Goal: Navigation & Orientation: Find specific page/section

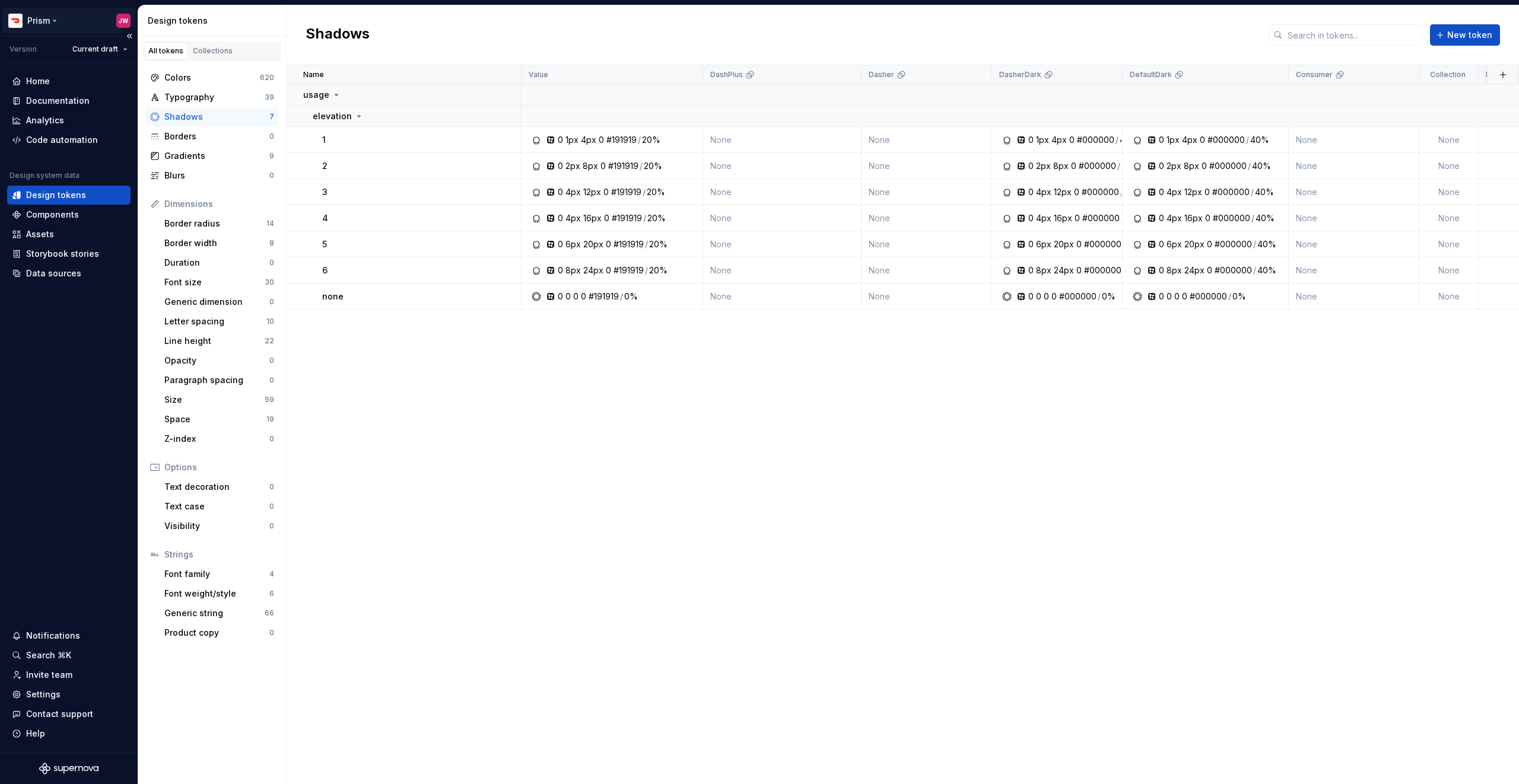
click at [44, 17] on html "Prism JW Version Current draft Home Documentation Analytics Code automation Des…" at bounding box center [760, 392] width 1519 height 784
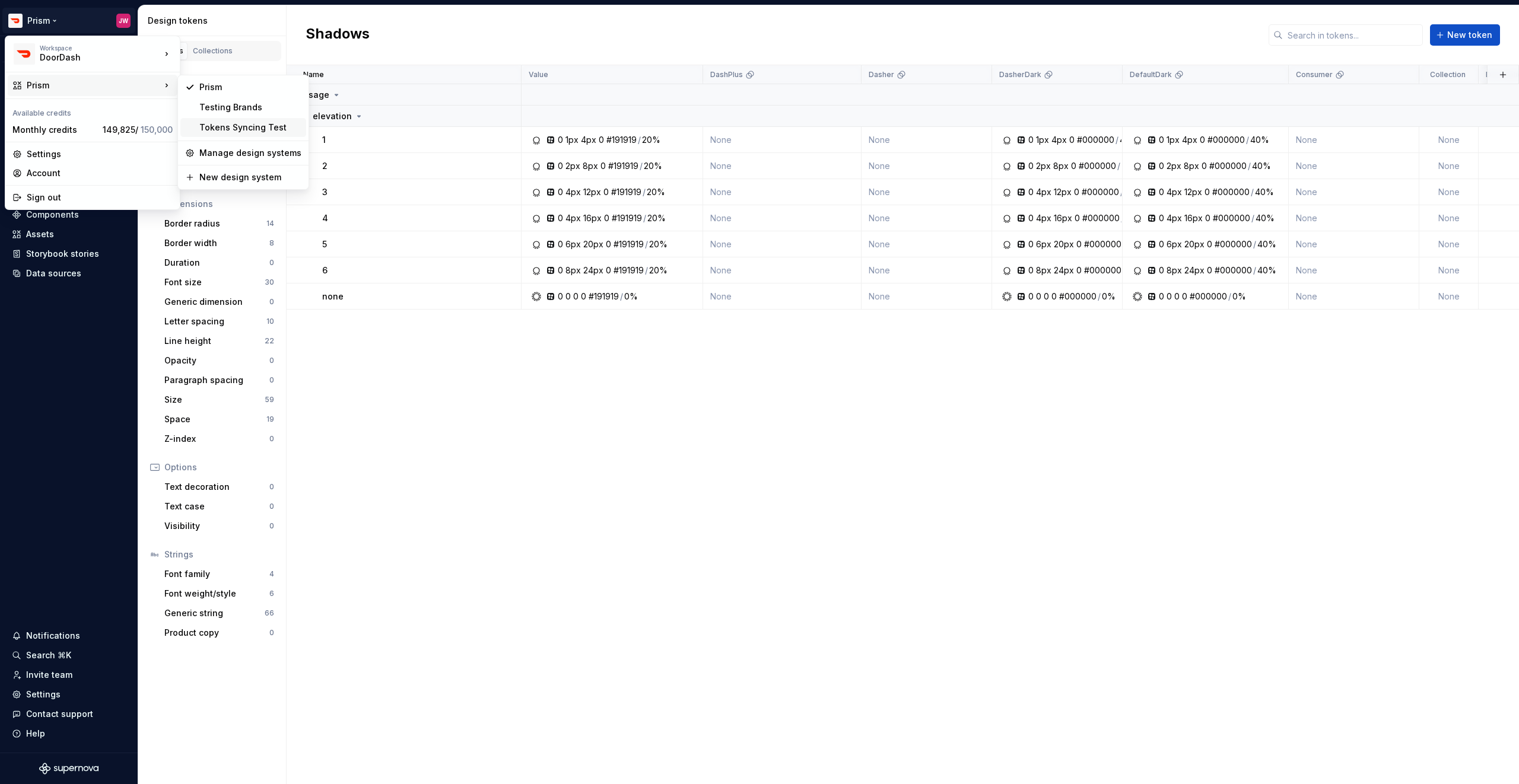
click at [230, 125] on div "Tokens Syncing Test" at bounding box center [250, 127] width 102 height 12
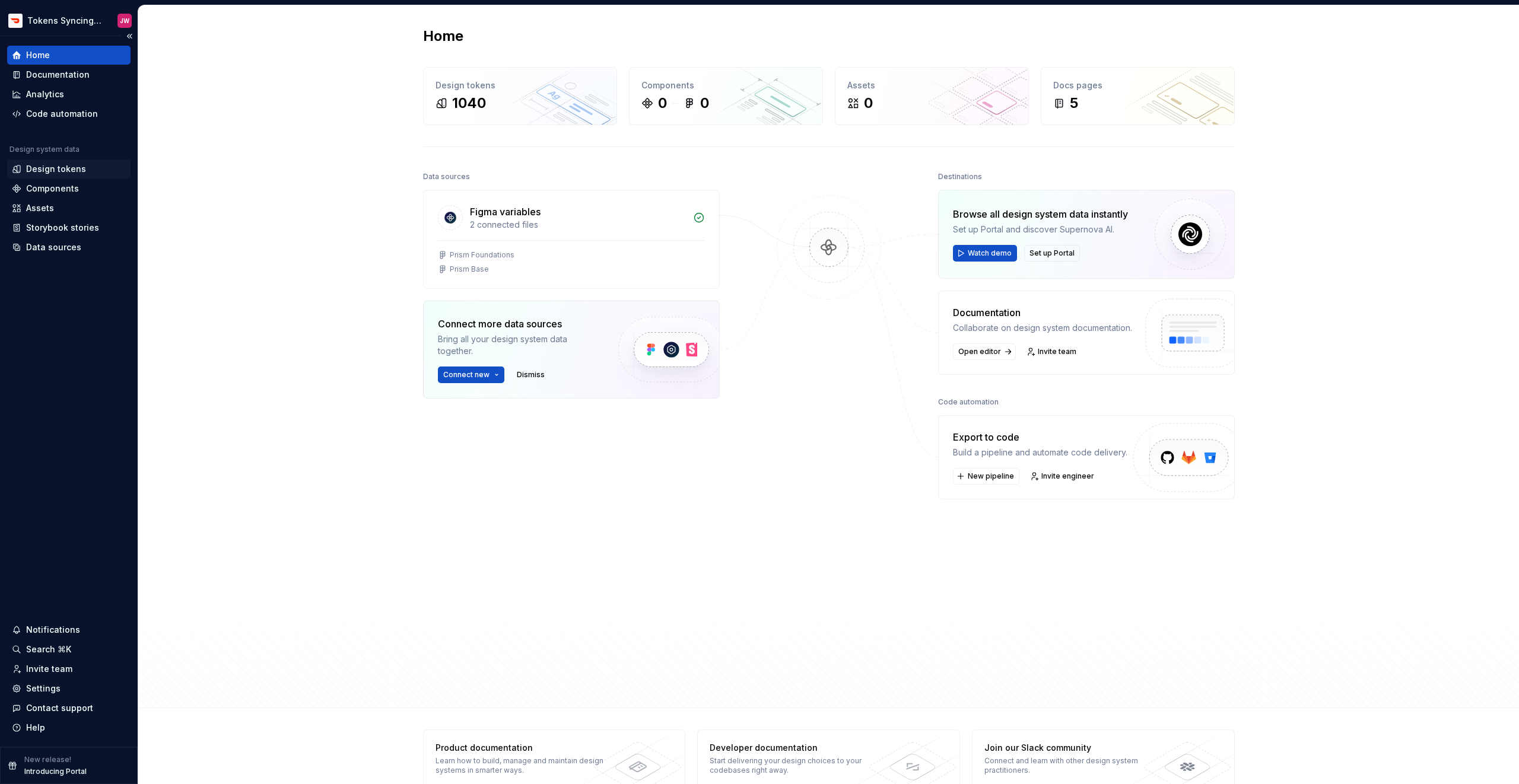
click at [68, 173] on div "Design tokens" at bounding box center [56, 168] width 60 height 12
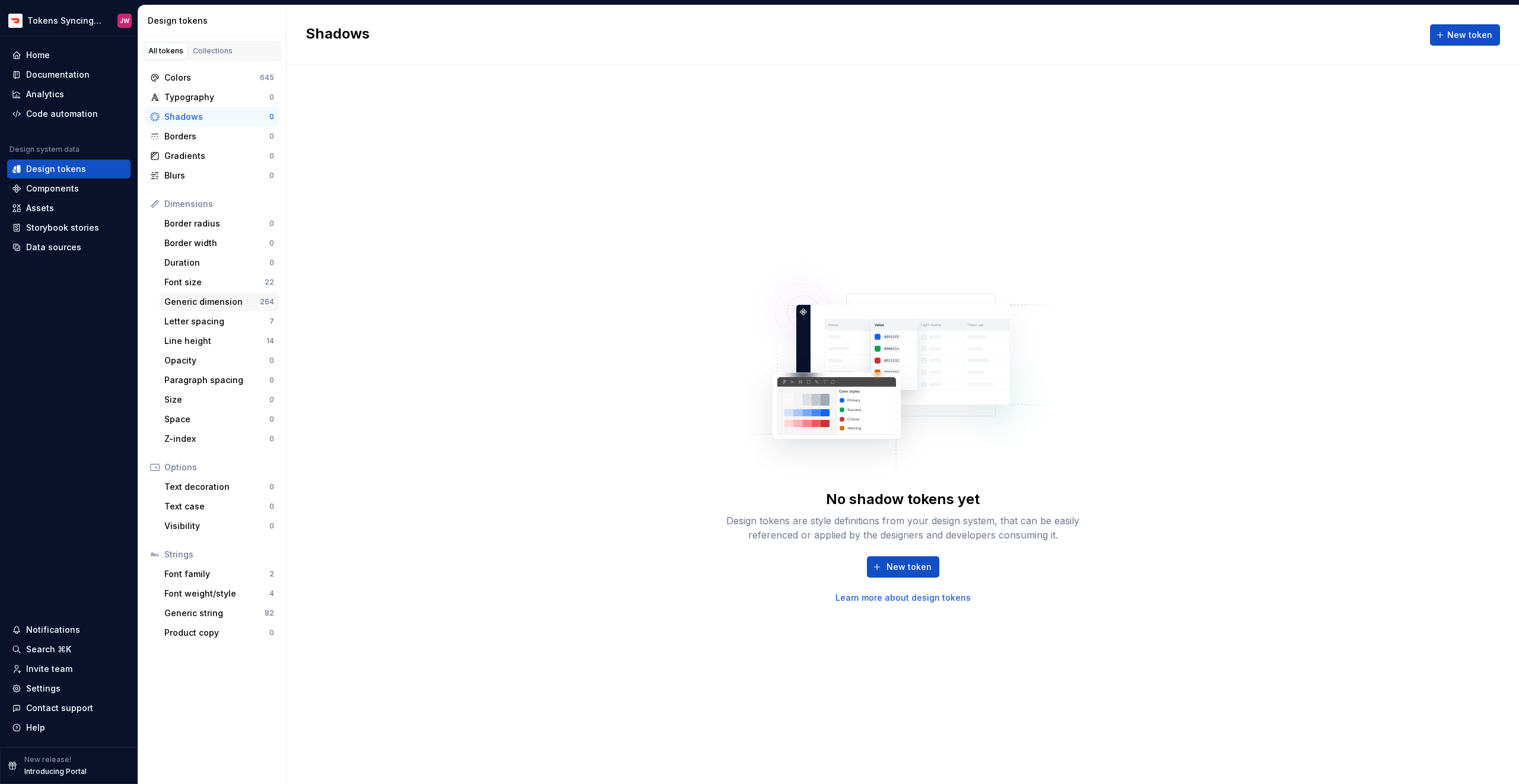
click at [210, 302] on div "Generic dimension" at bounding box center [212, 301] width 95 height 12
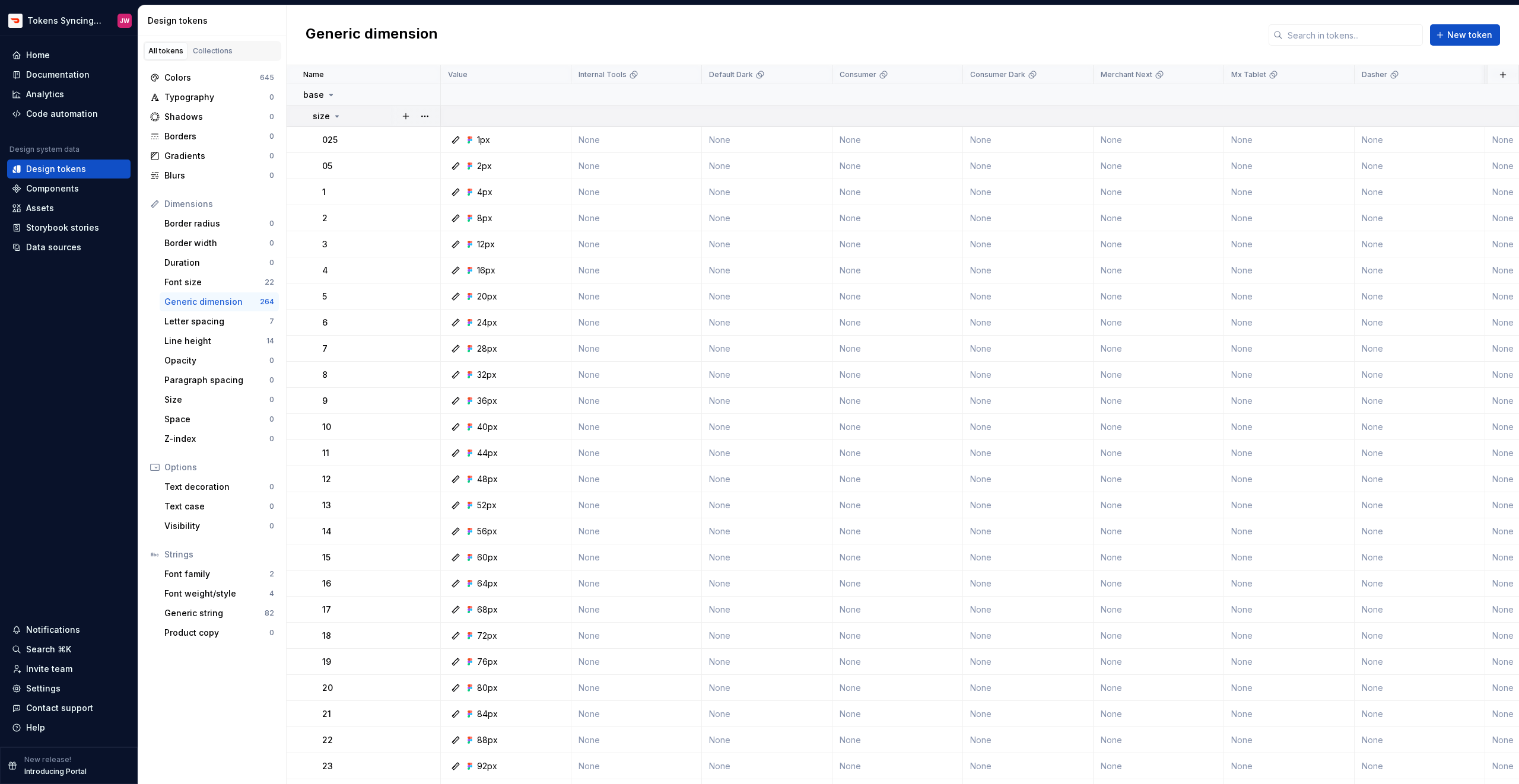
click at [332, 116] on icon at bounding box center [336, 116] width 9 height 9
